Goal: Task Accomplishment & Management: Manage account settings

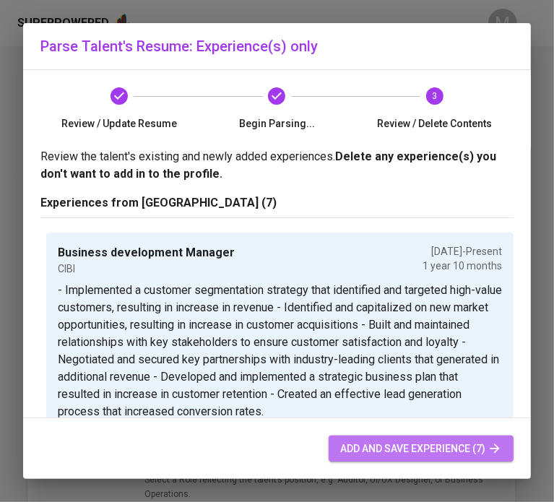
click at [424, 453] on span "add and save experience (7)" at bounding box center [421, 449] width 162 height 18
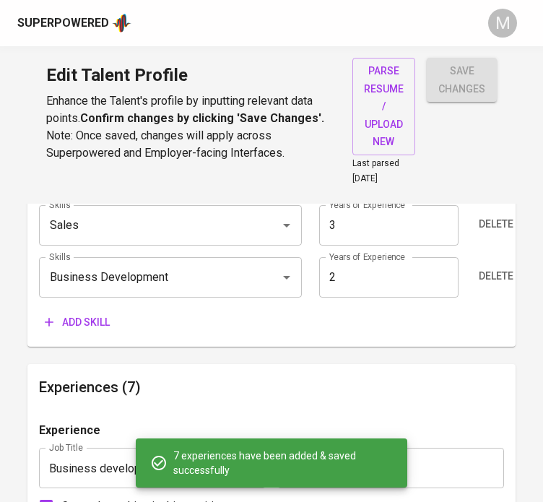
scroll to position [931, 0]
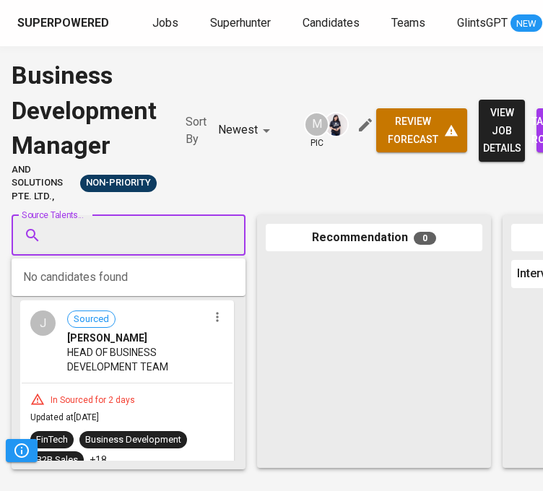
click at [127, 248] on input "Source Talents..." at bounding box center [123, 235] width 152 height 27
click at [121, 237] on input "Source Talents..." at bounding box center [123, 235] width 152 height 27
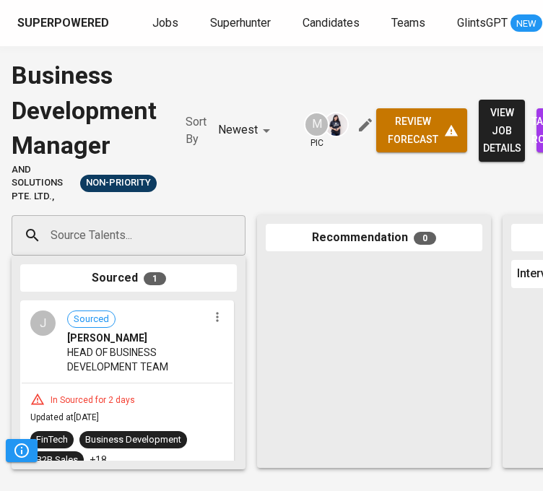
click at [147, 242] on input "Source Talents..." at bounding box center [123, 235] width 152 height 27
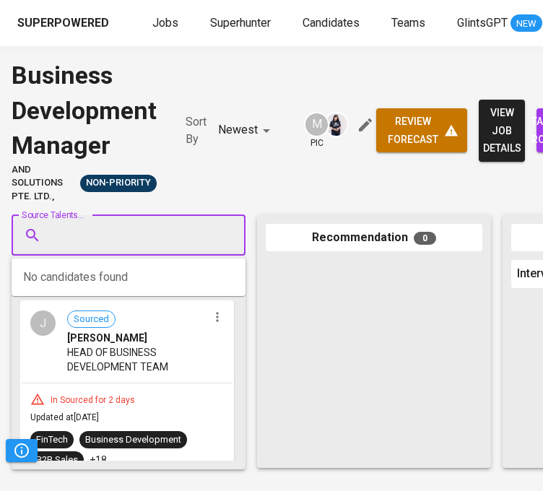
paste input "grachie.poblete@yahoo.com"
type input "g"
type input "Graciela Christina"
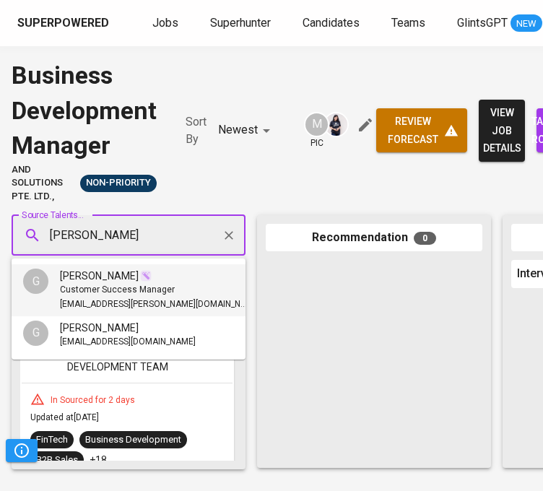
click at [143, 294] on span "Customer Success Manager" at bounding box center [117, 290] width 115 height 14
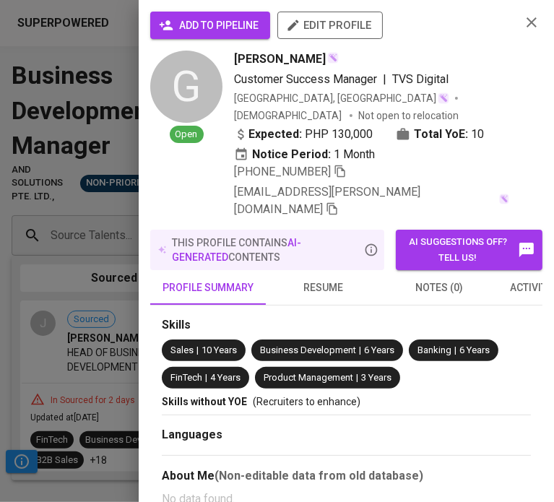
click at [324, 26] on span "edit profile" at bounding box center [330, 25] width 82 height 19
drag, startPoint x: 125, startPoint y: 265, endPoint x: 226, endPoint y: 22, distance: 263.4
click at [226, 22] on div "add to pipeline edit profile G Open Graciela Christina Poblete Customer Success…" at bounding box center [277, 251] width 554 height 502
click at [226, 22] on span "add to pipeline" at bounding box center [210, 26] width 97 height 18
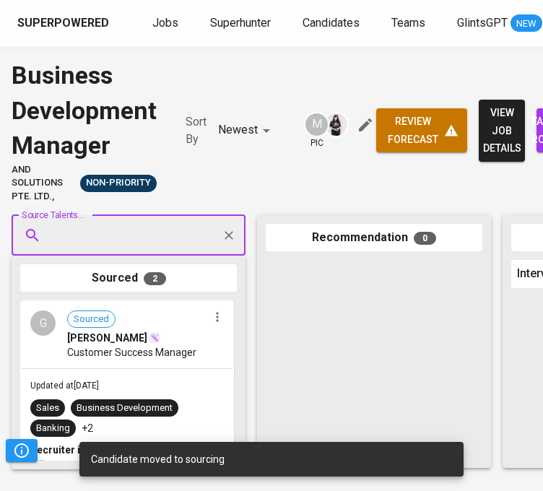
click at [162, 215] on div "Source Talents..." at bounding box center [129, 235] width 234 height 40
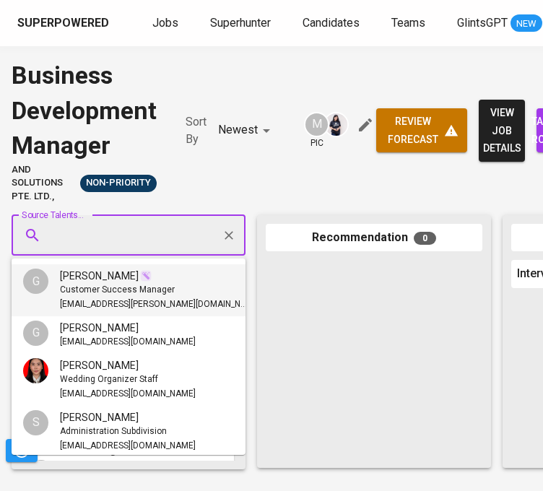
click at [128, 235] on input "Source Talents..." at bounding box center [123, 235] width 152 height 27
paste input "sagun.snicole@gmail.com"
type input "sagun.snicole@gmail.com"
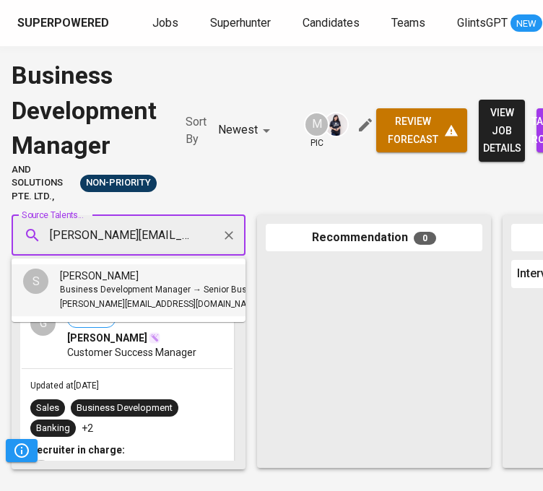
click at [139, 285] on span "Business Development Manager → Senior Business Development Manager" at bounding box center [211, 290] width 302 height 14
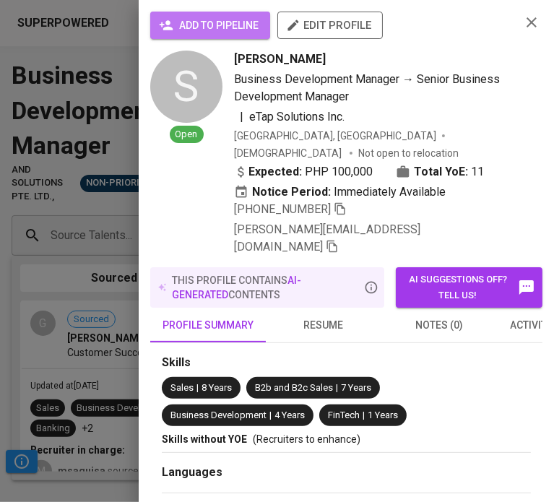
click at [237, 22] on span "add to pipeline" at bounding box center [210, 26] width 97 height 18
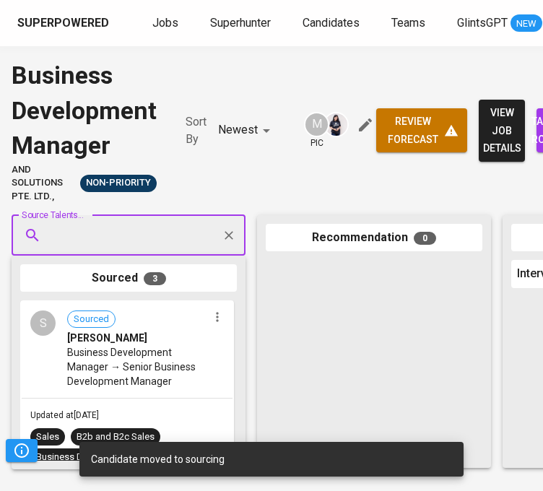
click at [141, 219] on div "Source Talents..." at bounding box center [129, 235] width 234 height 40
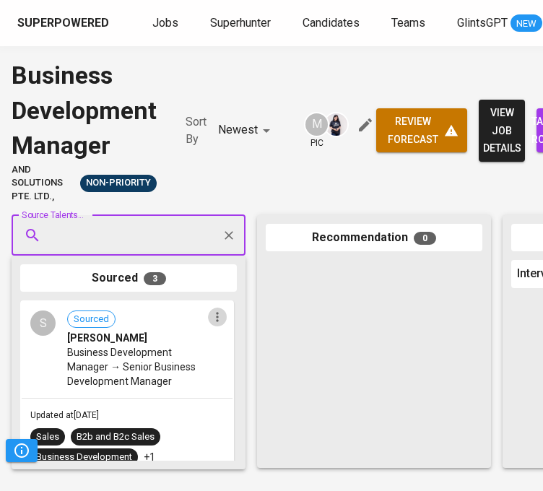
click at [215, 318] on icon "button" at bounding box center [217, 317] width 14 height 14
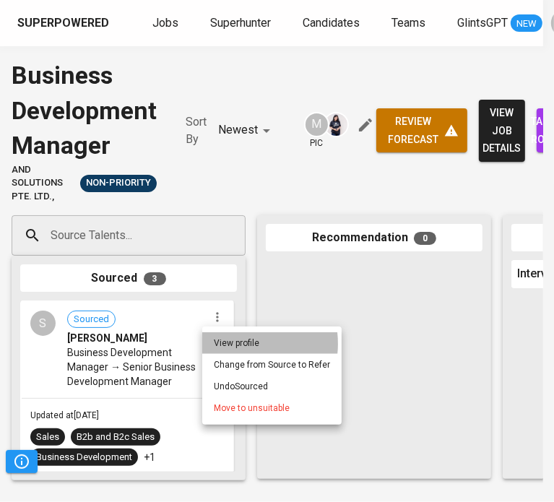
click at [233, 344] on li "View profile" at bounding box center [271, 343] width 139 height 22
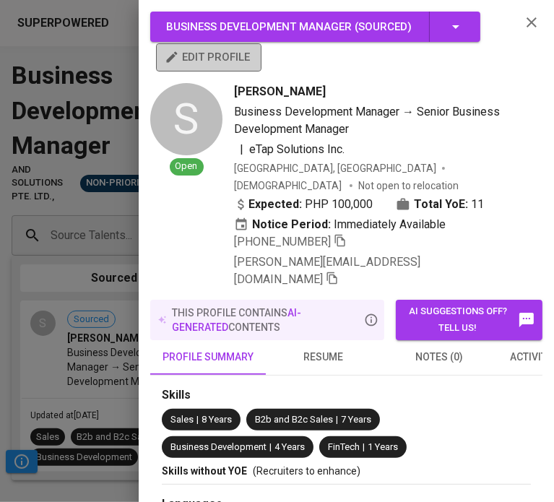
click at [237, 50] on span "edit profile" at bounding box center [208, 57] width 82 height 19
click at [17, 323] on div at bounding box center [277, 251] width 554 height 502
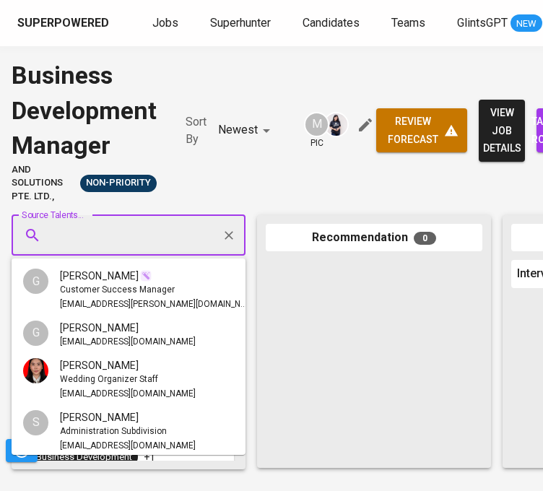
scroll to position [375, 0]
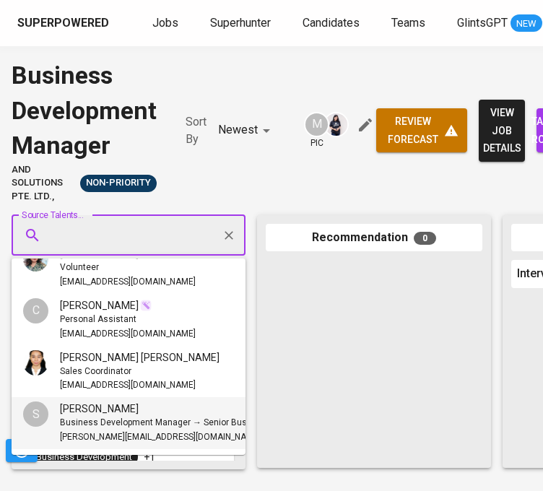
click at [173, 232] on input "Source Talents..." at bounding box center [123, 235] width 152 height 27
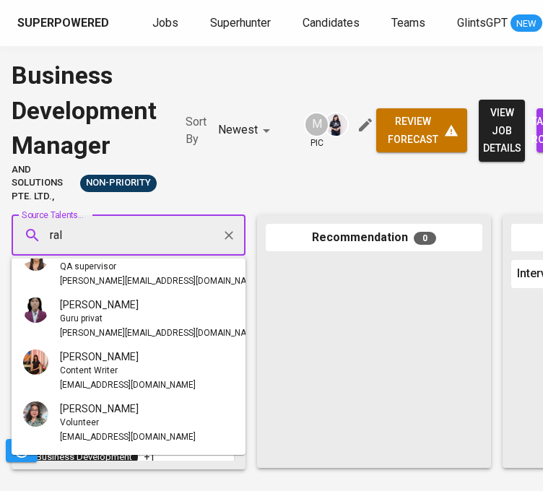
scroll to position [0, 0]
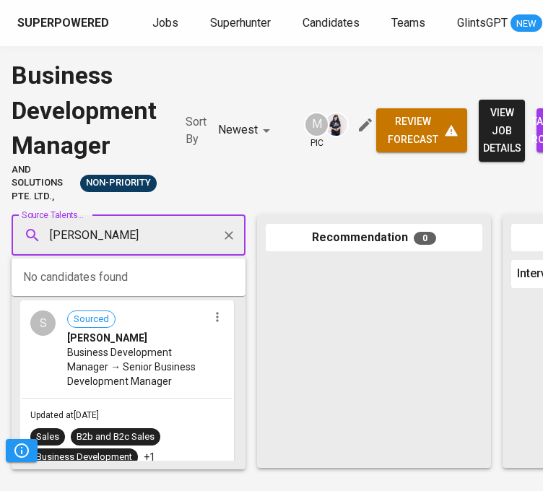
type input "ralph joseph"
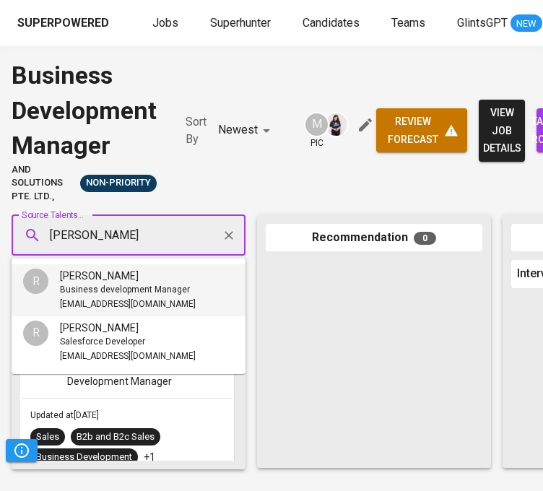
click at [173, 293] on span "Business development Manager" at bounding box center [125, 290] width 130 height 14
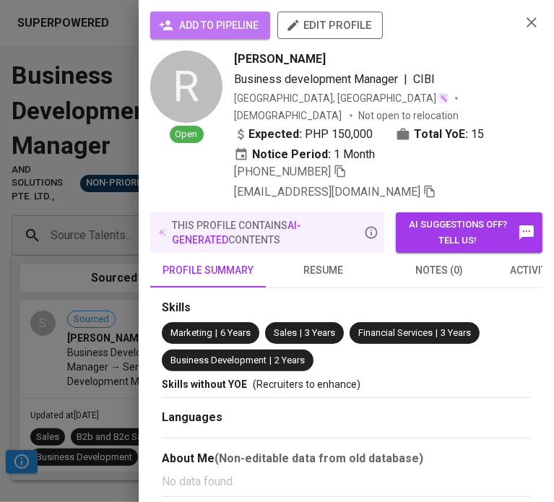
click at [221, 23] on span "add to pipeline" at bounding box center [210, 26] width 97 height 18
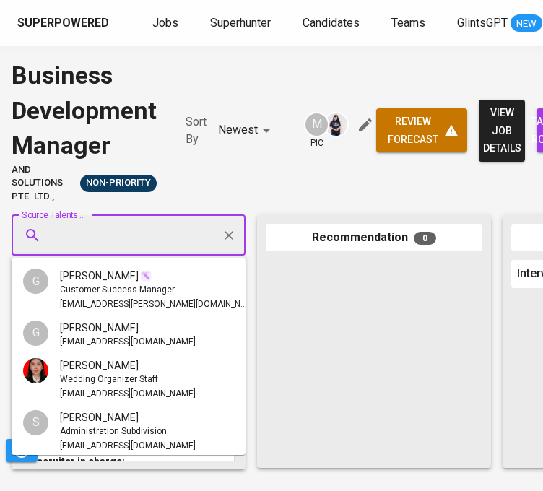
click at [158, 224] on input "Source Talents..." at bounding box center [123, 235] width 152 height 27
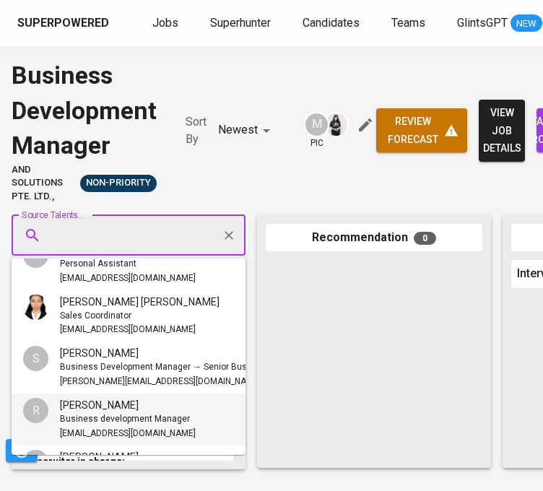
click at [303, 280] on div at bounding box center [374, 359] width 217 height 199
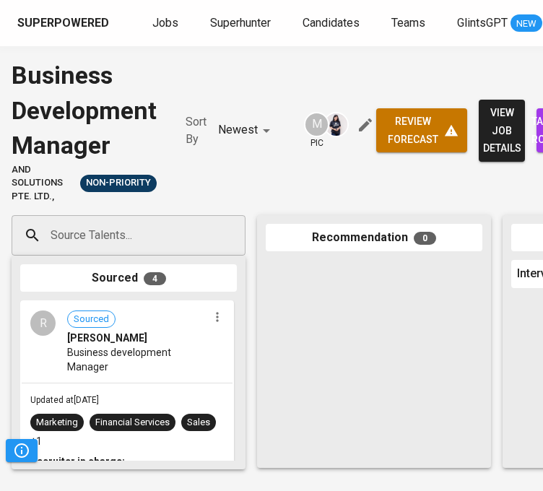
click at [323, 157] on div "Business Development Manager And Solutions Pte. Ltd., Non-Priority Sort By Newe…" at bounding box center [194, 131] width 365 height 146
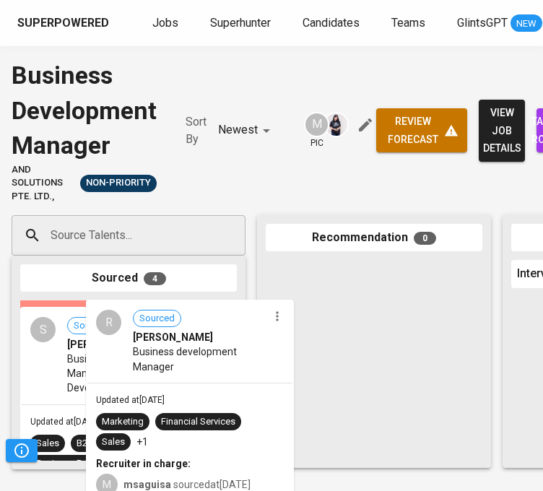
scroll to position [11, 0]
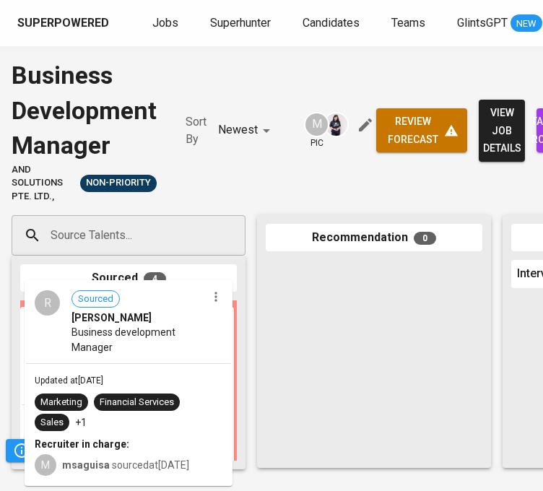
drag, startPoint x: 129, startPoint y: 369, endPoint x: 139, endPoint y: 349, distance: 22.6
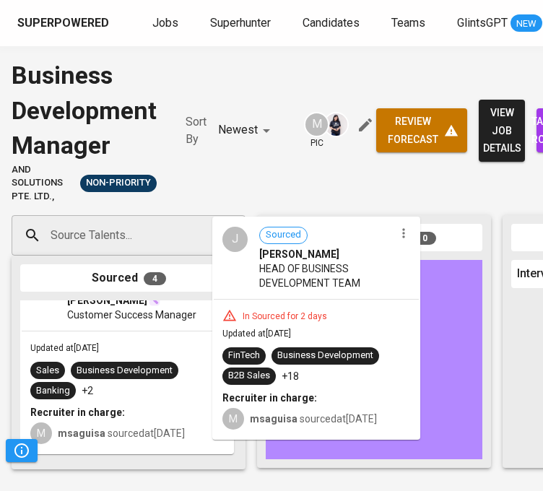
scroll to position [248, 0]
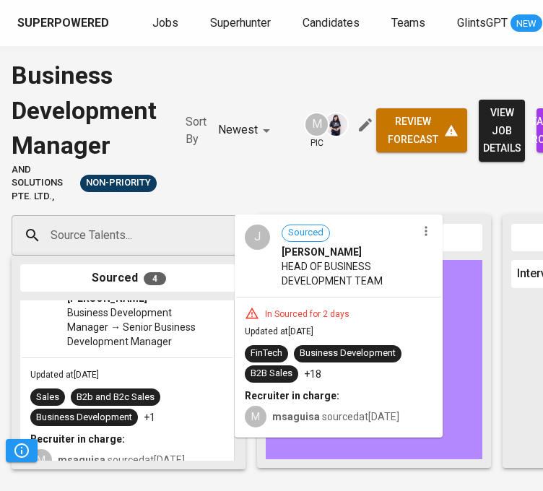
drag, startPoint x: 168, startPoint y: 381, endPoint x: 390, endPoint y: 367, distance: 222.1
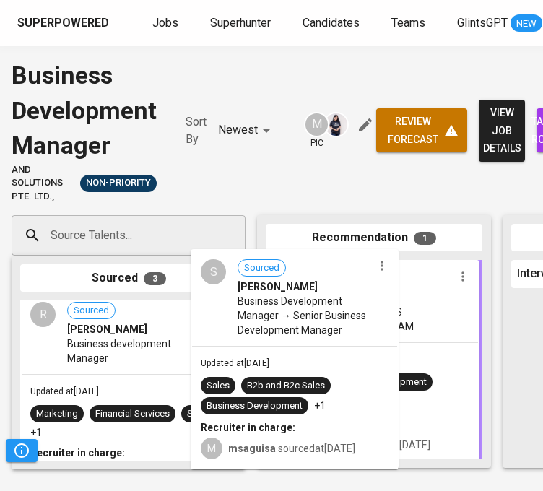
scroll to position [9, 0]
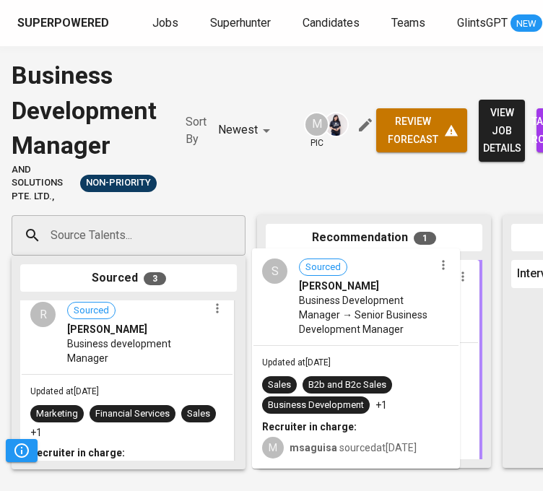
drag, startPoint x: 133, startPoint y: 352, endPoint x: 371, endPoint y: 346, distance: 238.3
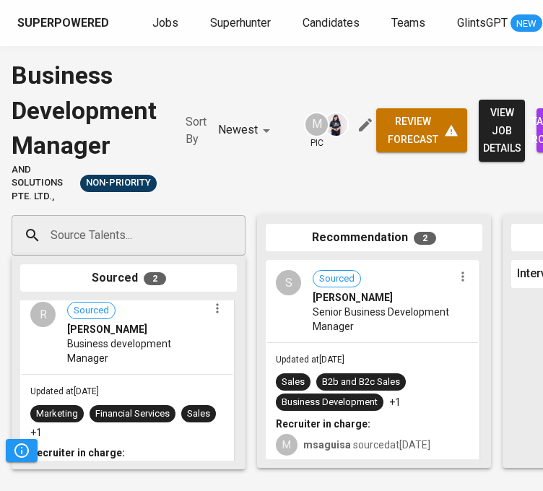
scroll to position [235, 0]
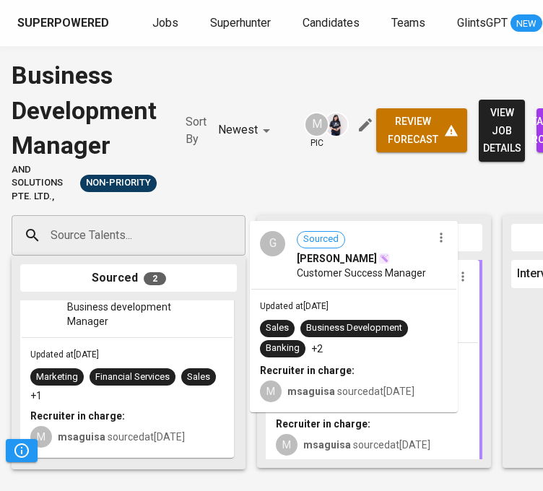
drag, startPoint x: 150, startPoint y: 403, endPoint x: 391, endPoint y: 362, distance: 243.9
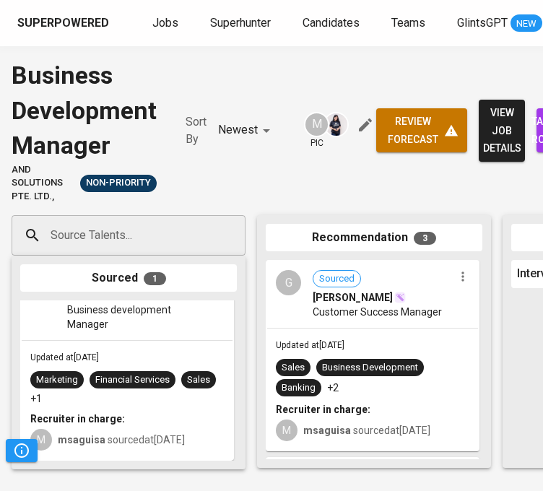
scroll to position [0, 0]
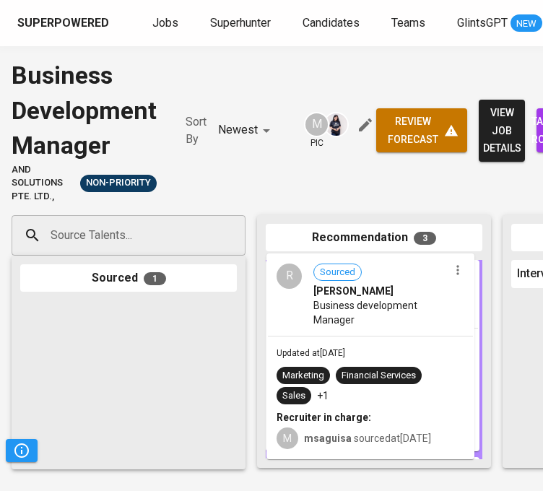
drag, startPoint x: 121, startPoint y: 363, endPoint x: 372, endPoint y: 370, distance: 251.3
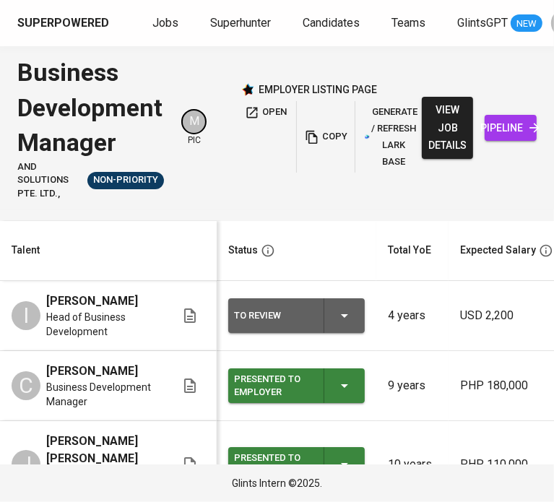
scroll to position [106, 0]
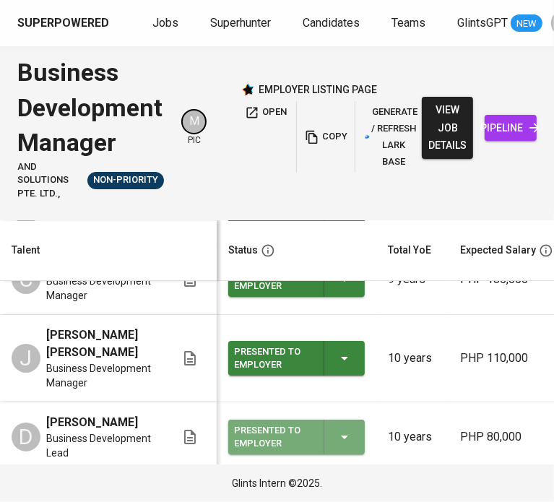
click at [341, 428] on icon "button" at bounding box center [344, 436] width 17 height 17
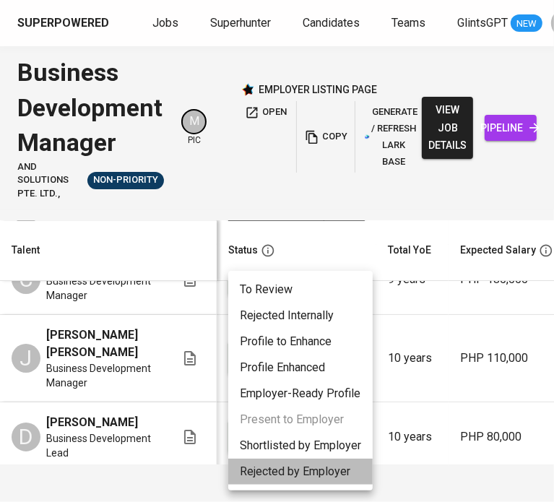
click at [320, 474] on li "Rejected by Employer" at bounding box center [300, 471] width 144 height 26
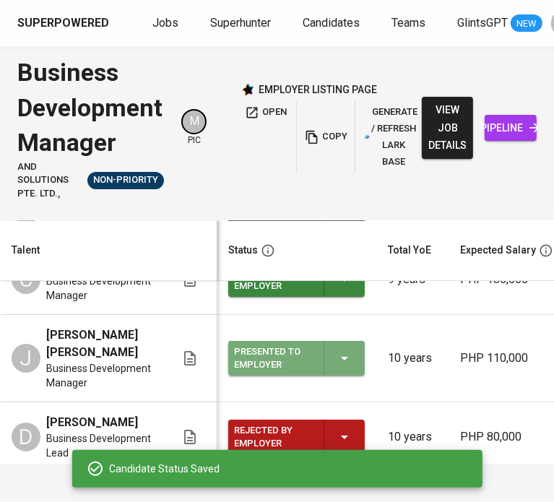
click at [346, 352] on icon "button" at bounding box center [344, 357] width 17 height 17
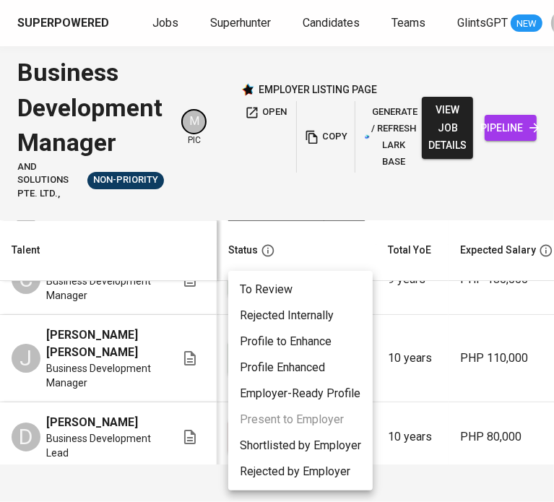
click at [315, 468] on li "Rejected by Employer" at bounding box center [300, 471] width 144 height 26
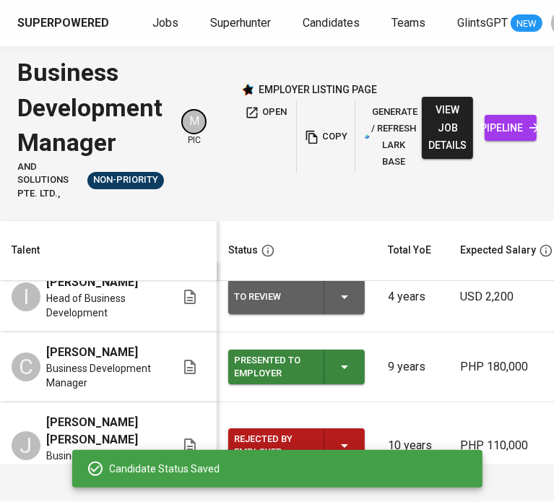
scroll to position [17, 0]
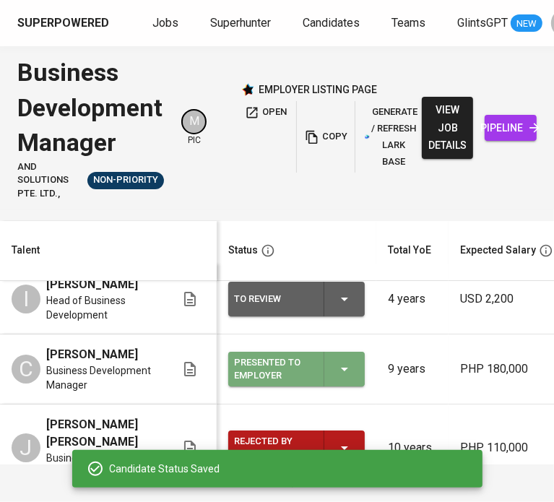
click at [350, 370] on icon "button" at bounding box center [344, 368] width 17 height 17
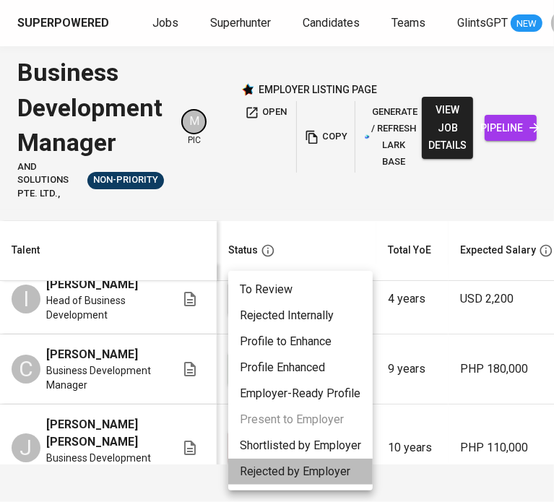
click at [295, 474] on li "Rejected by Employer" at bounding box center [300, 471] width 144 height 26
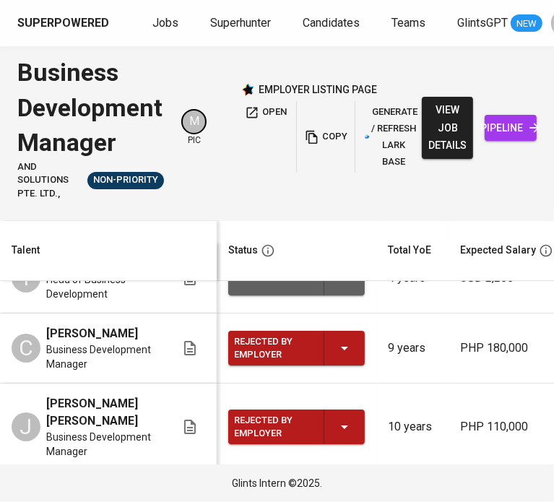
scroll to position [0, 0]
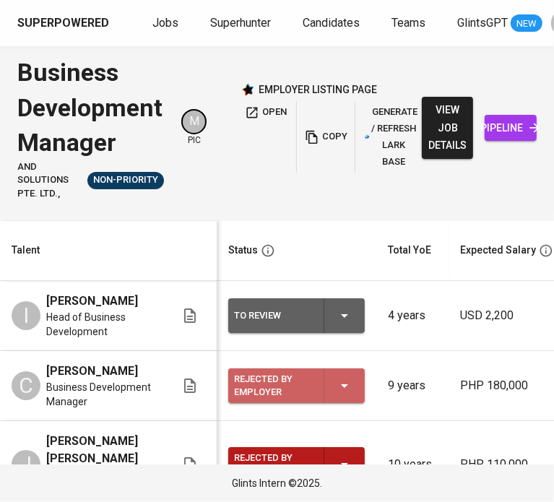
click at [341, 380] on icon "button" at bounding box center [344, 385] width 17 height 17
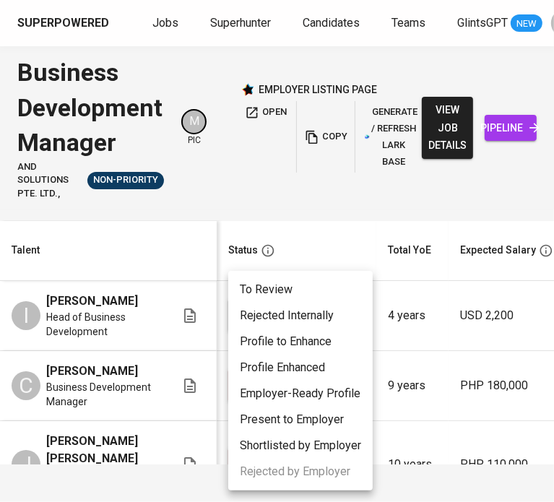
click at [429, 383] on div at bounding box center [277, 251] width 554 height 502
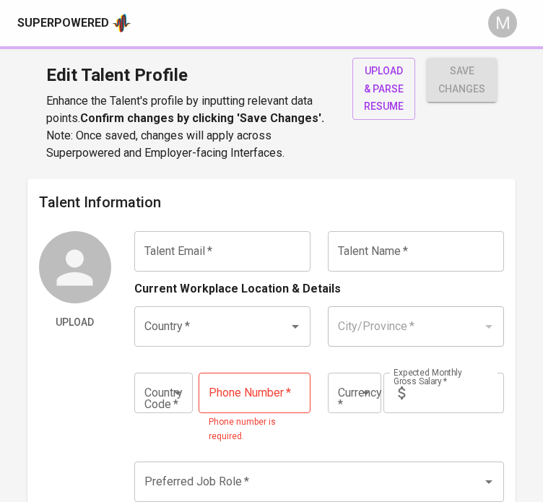
type input "[EMAIL_ADDRESS][PERSON_NAME][DOMAIN_NAME]"
type input "[PERSON_NAME]"
type input "[GEOGRAPHIC_DATA]"
type input "+63"
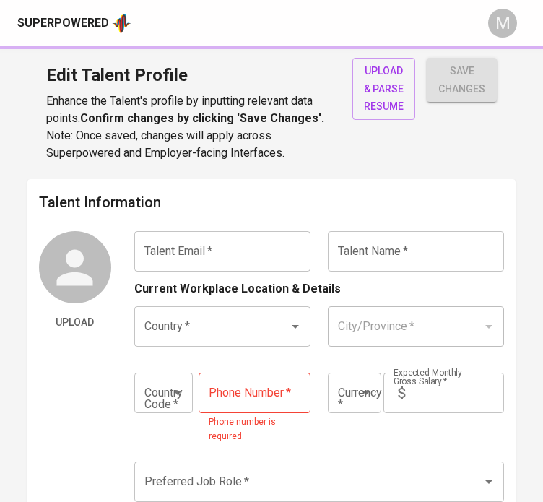
type input "[PHONE_NUMBER]"
type input "PHP"
type input "130,000"
type input "Business Development Manager"
radio input "true"
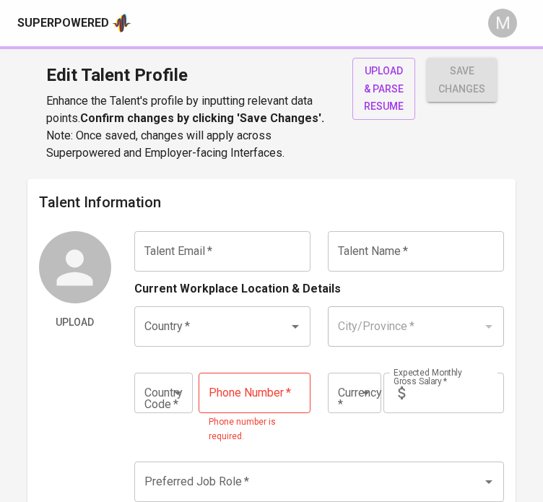
radio input "true"
type input "10"
type input "1 Month"
type input "[PERSON_NAME][EMAIL_ADDRESS][DOMAIN_NAME]"
type input "[PERSON_NAME]"
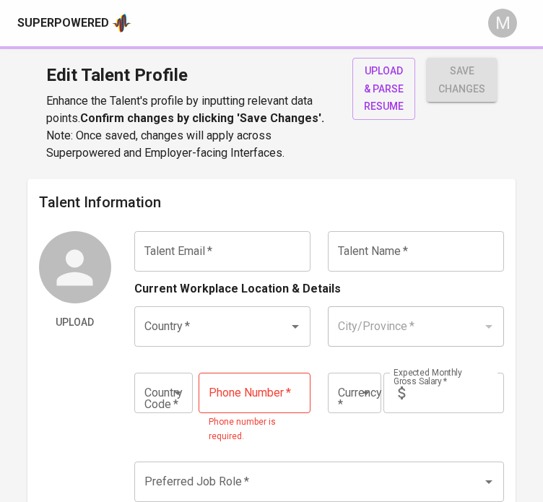
type input "Philippines"
type input "Manila"
type input "+63"
type input "917-811-2427"
type input "PHP"
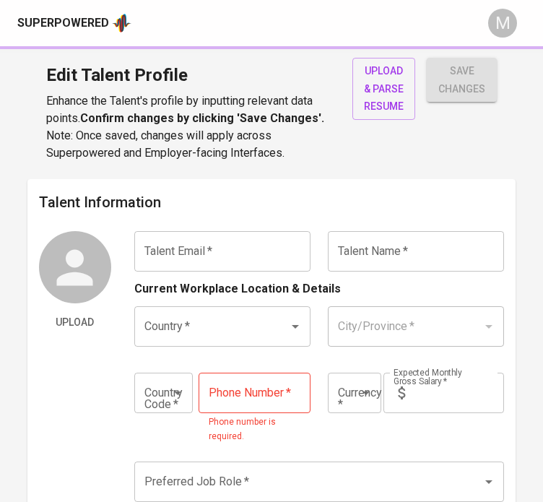
type input "100,000"
type input "Business Development Manager"
radio input "true"
type input "11"
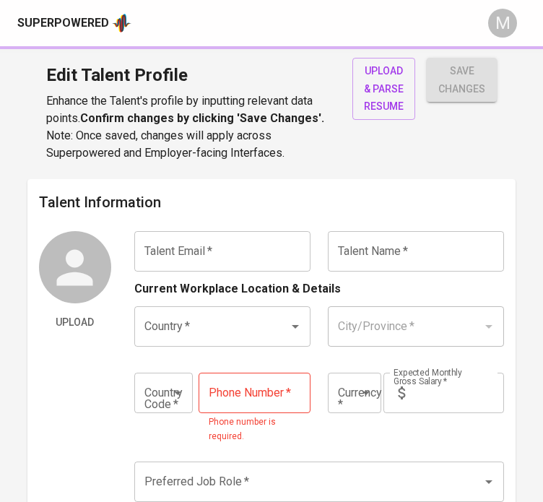
type input "Immediately Available"
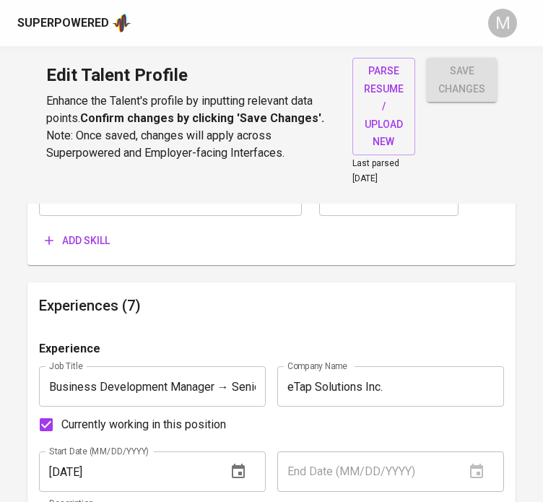
scroll to position [1008, 0]
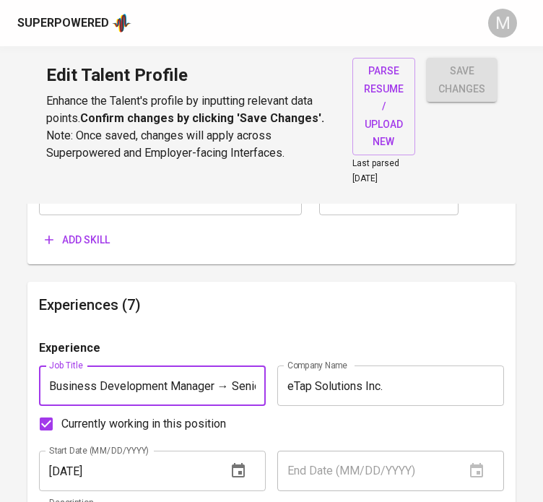
drag, startPoint x: 231, startPoint y: 372, endPoint x: -1, endPoint y: 383, distance: 232.0
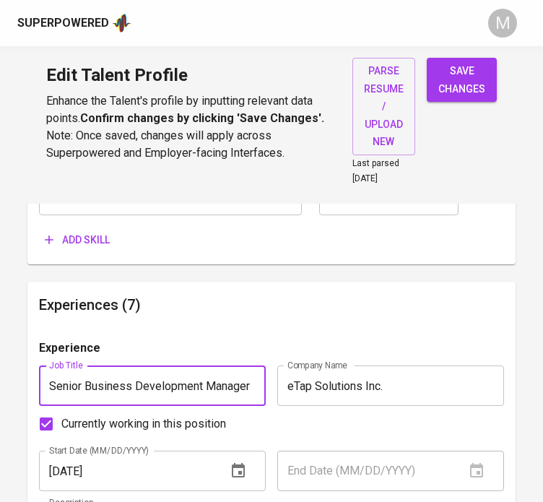
type input "Senior Business Development Manager"
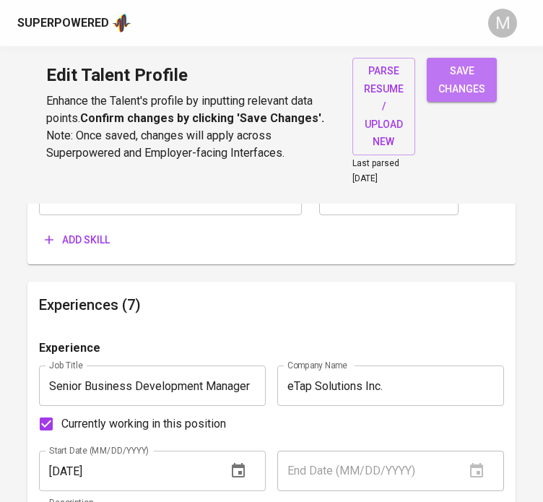
click at [466, 95] on span "save changes" at bounding box center [461, 79] width 47 height 35
